Goal: Find specific page/section: Find specific page/section

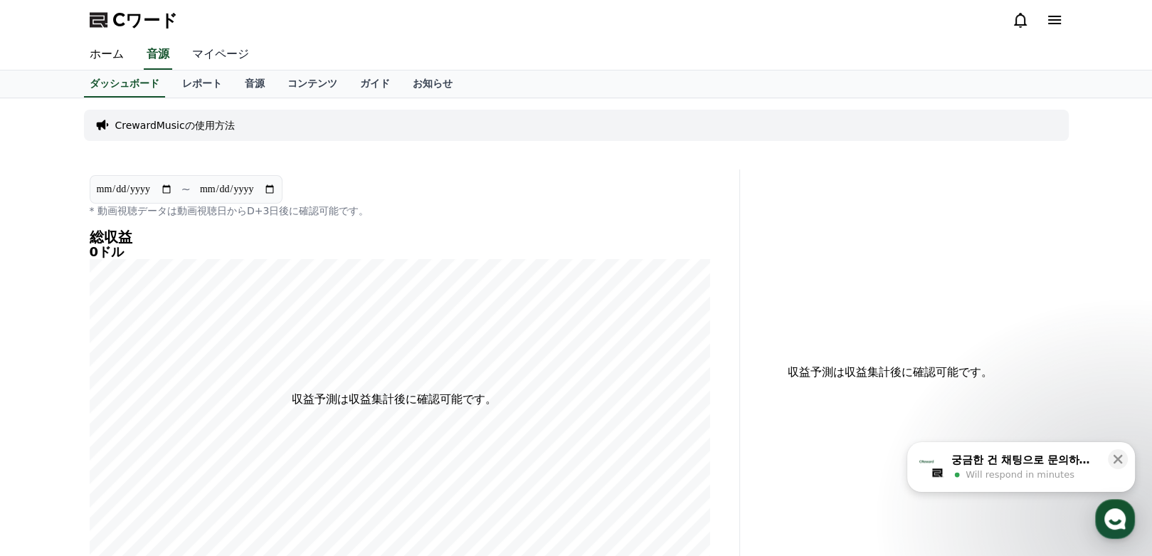
click at [181, 45] on link "マイページ" at bounding box center [221, 55] width 80 height 30
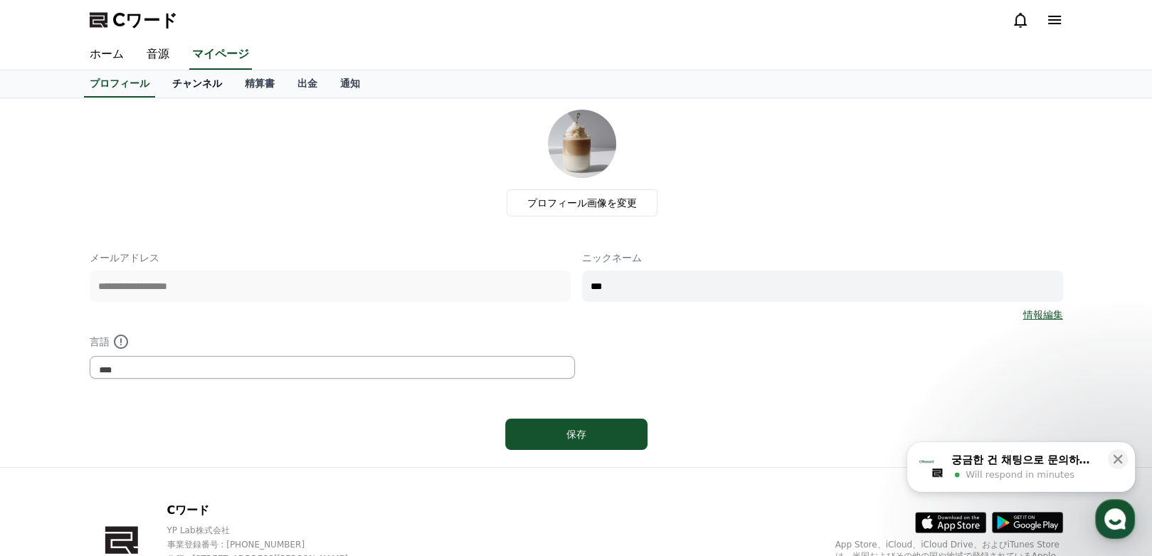
click at [161, 70] on link "チャンネル" at bounding box center [197, 83] width 73 height 27
